Goal: Navigation & Orientation: Find specific page/section

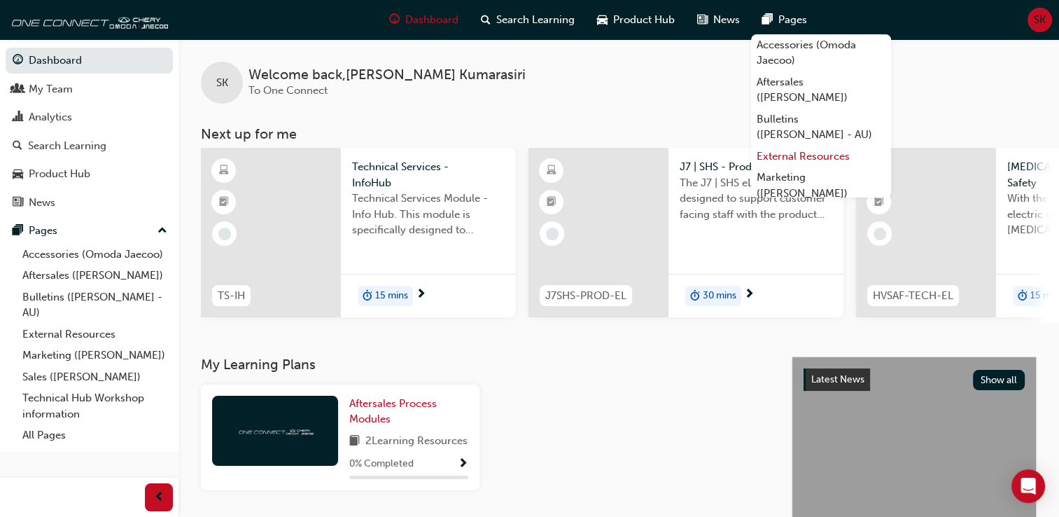
click at [830, 157] on link "External Resources" at bounding box center [821, 157] width 140 height 22
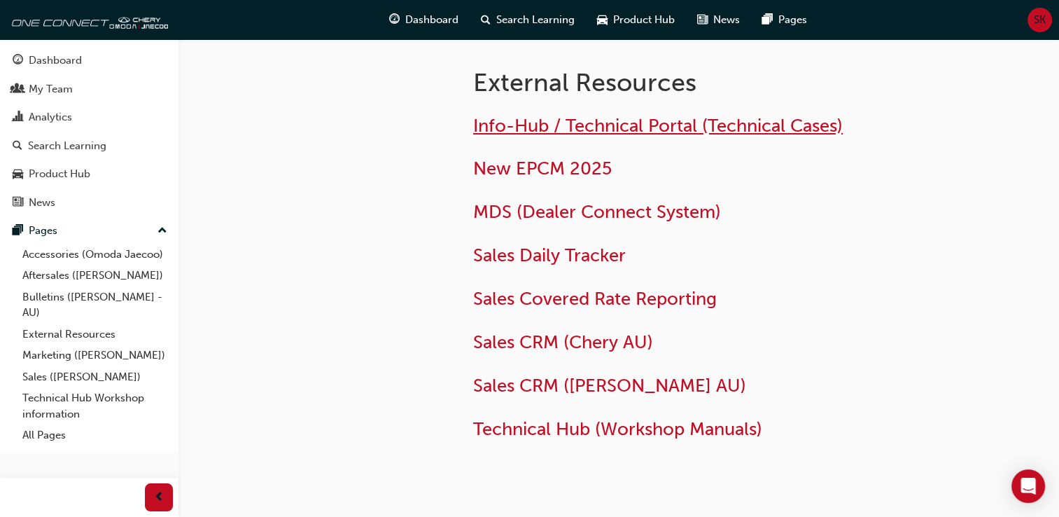
click at [661, 127] on span "Info-Hub / Technical Portal (Technical Cases)" at bounding box center [658, 126] width 370 height 22
